Goal: Book appointment/travel/reservation

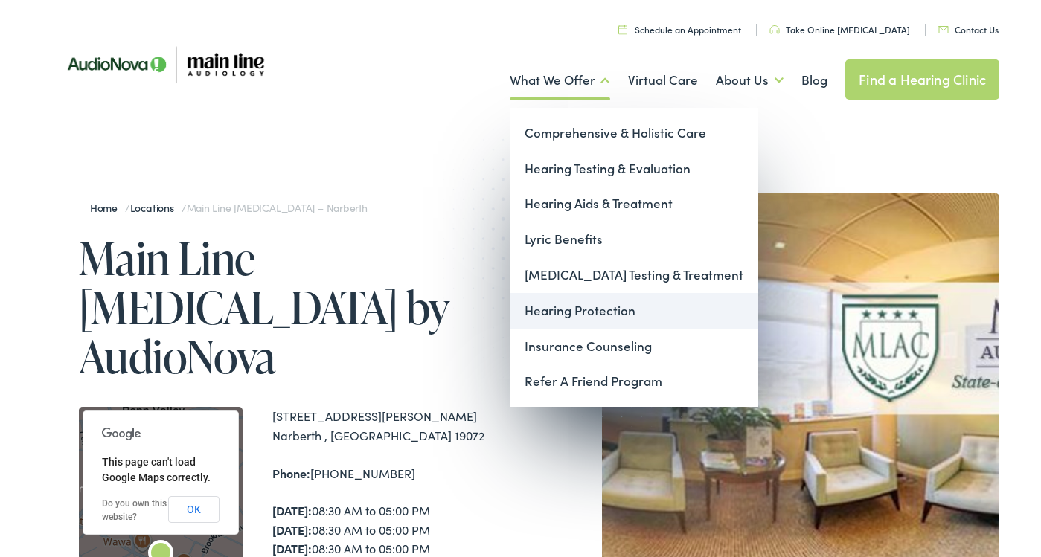
click at [563, 300] on link "Hearing Protection" at bounding box center [634, 311] width 249 height 36
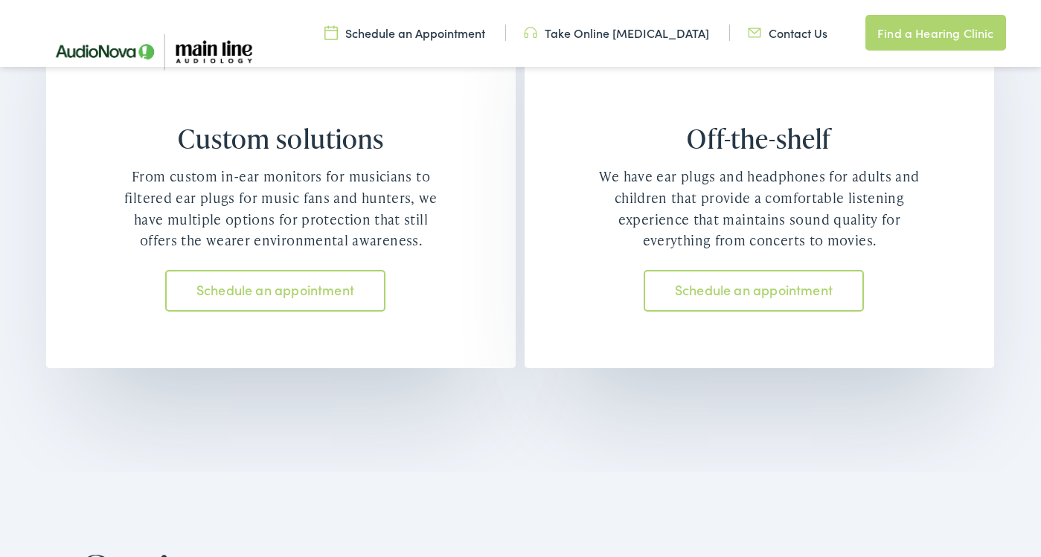
scroll to position [1317, 0]
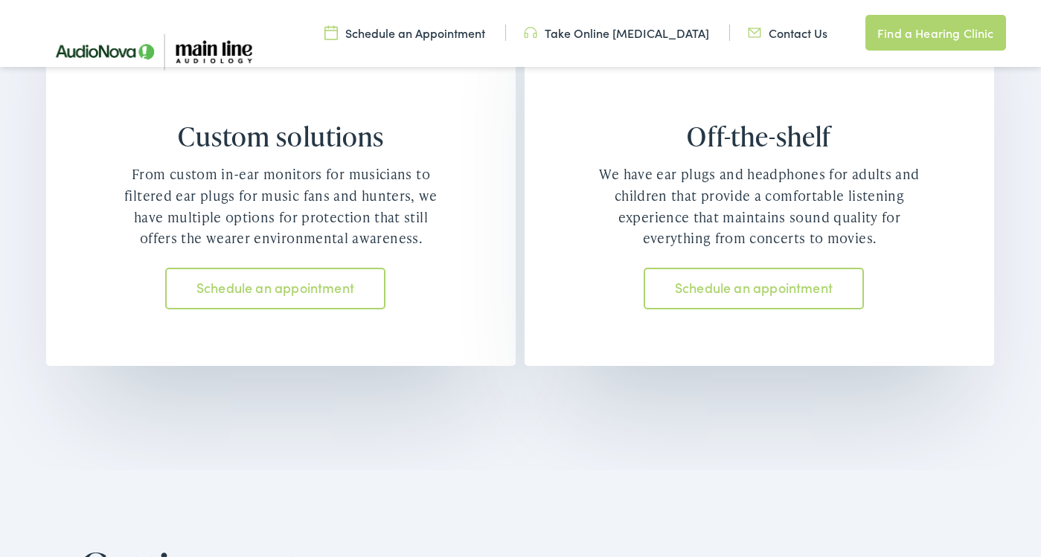
click at [333, 287] on link "Schedule an appointment" at bounding box center [274, 289] width 219 height 42
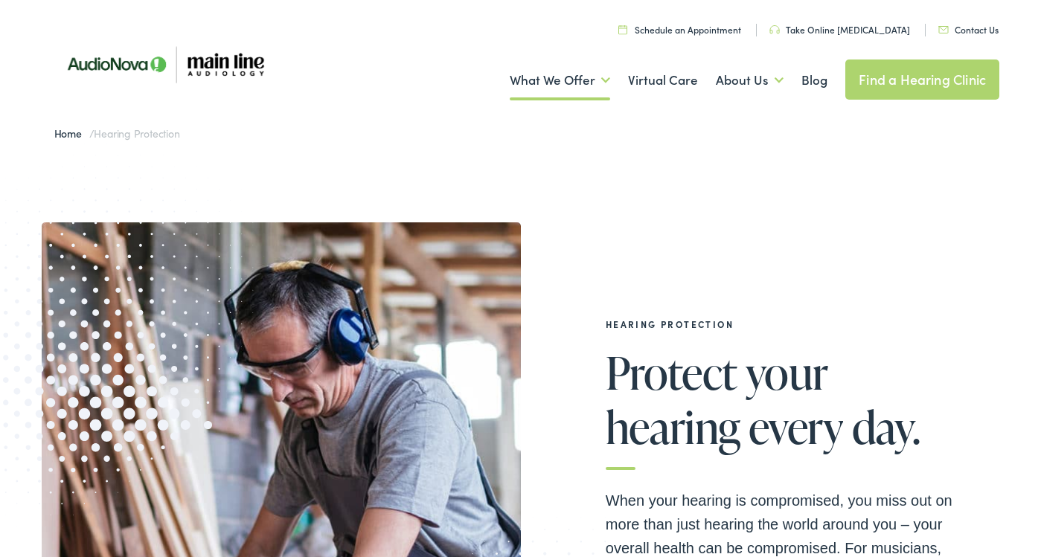
scroll to position [0, 0]
click at [888, 77] on link "Find a Hearing Clinic" at bounding box center [922, 80] width 154 height 40
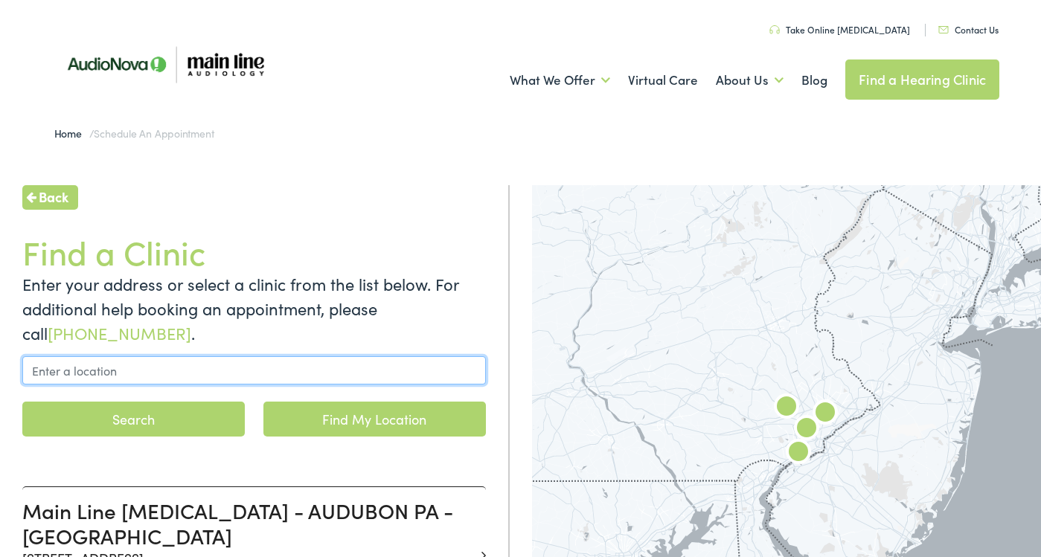
click at [262, 364] on input "text" at bounding box center [254, 370] width 464 height 28
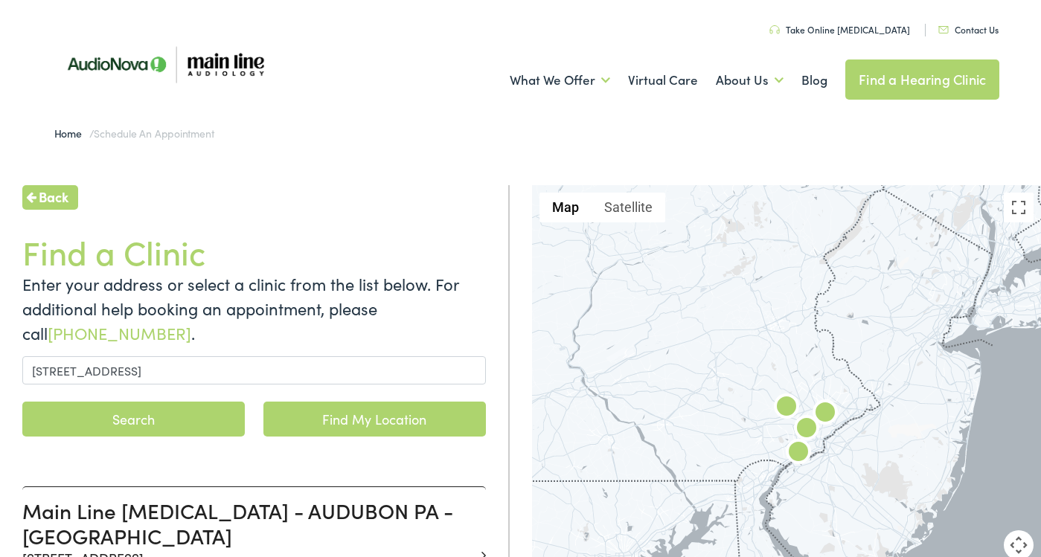
click at [309, 419] on link "Find My Location" at bounding box center [374, 419] width 222 height 35
type input "Philadelphia, Pennsylvania"
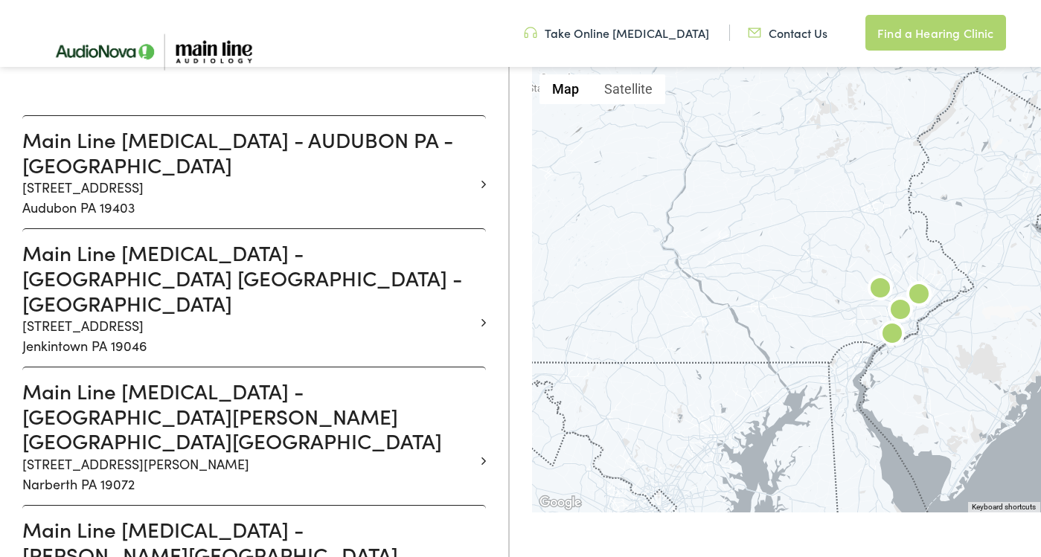
scroll to position [378, 0]
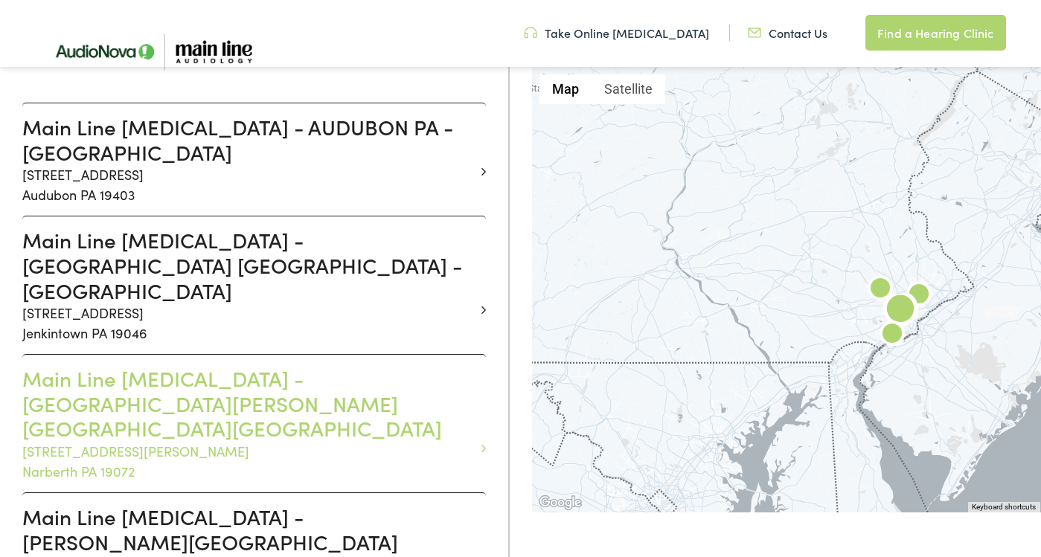
click at [314, 366] on h3 "Main Line Audiology - NARBERTH PA - MONTGOMERY" at bounding box center [248, 403] width 452 height 75
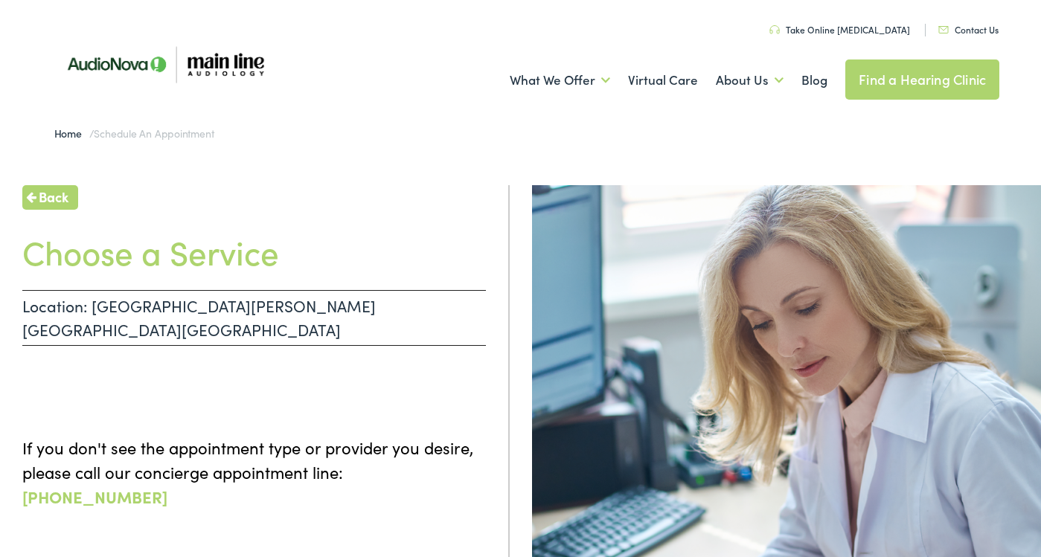
click at [219, 300] on p "Location: NARBERTH PA - MONTGOMERY" at bounding box center [254, 318] width 464 height 56
click at [217, 361] on ul at bounding box center [254, 376] width 464 height 30
click at [216, 382] on div "Back Choose a Service Location: NARBERTH PA - MONTGOMERY If you don't see the a…" at bounding box center [255, 463] width 510 height 557
click at [871, 80] on link "Find a Hearing Clinic" at bounding box center [922, 80] width 154 height 40
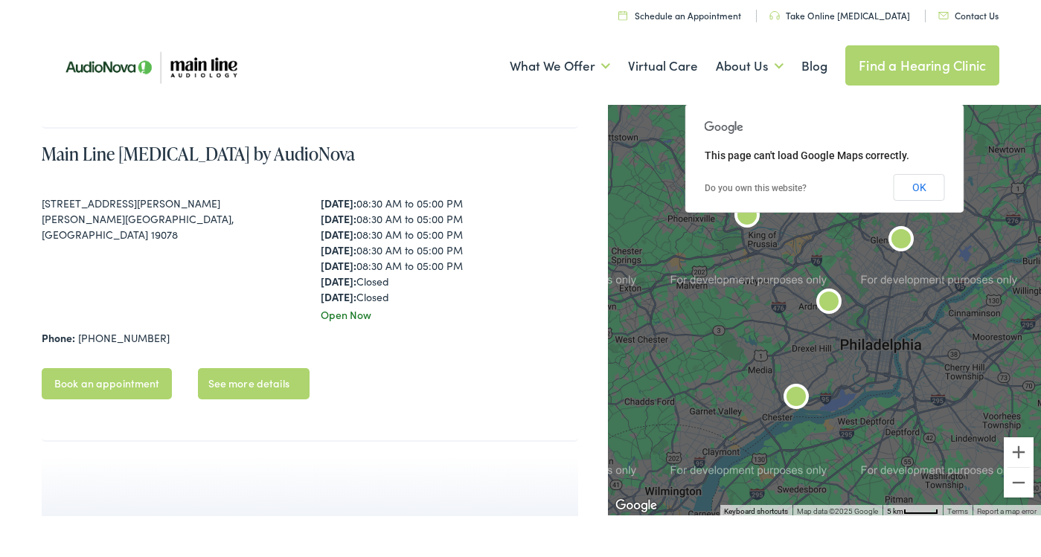
scroll to position [1243, 0]
click at [144, 85] on link "Book an appointment" at bounding box center [107, 69] width 130 height 31
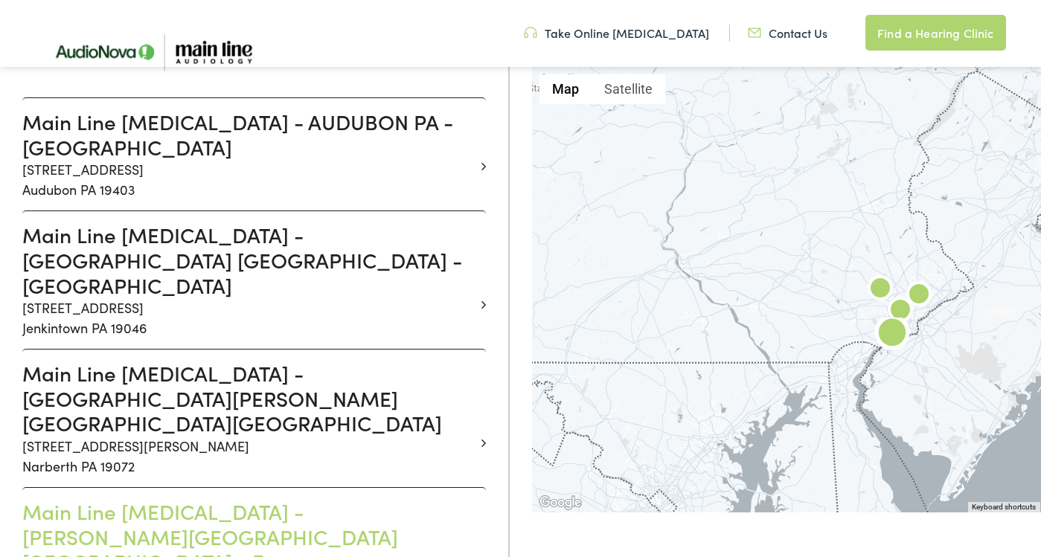
scroll to position [380, 0]
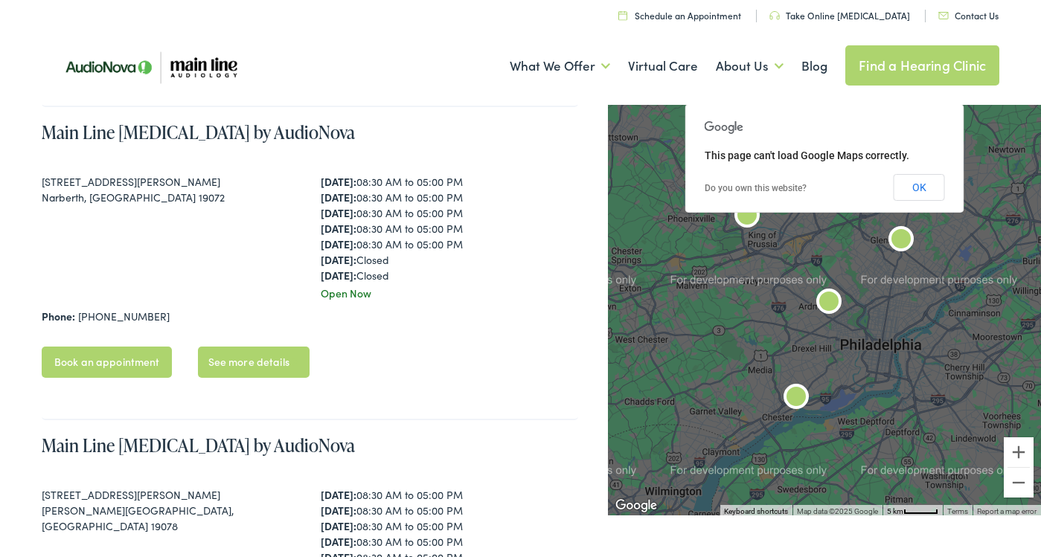
scroll to position [955, 0]
